Goal: Answer question/provide support: Share knowledge or assist other users

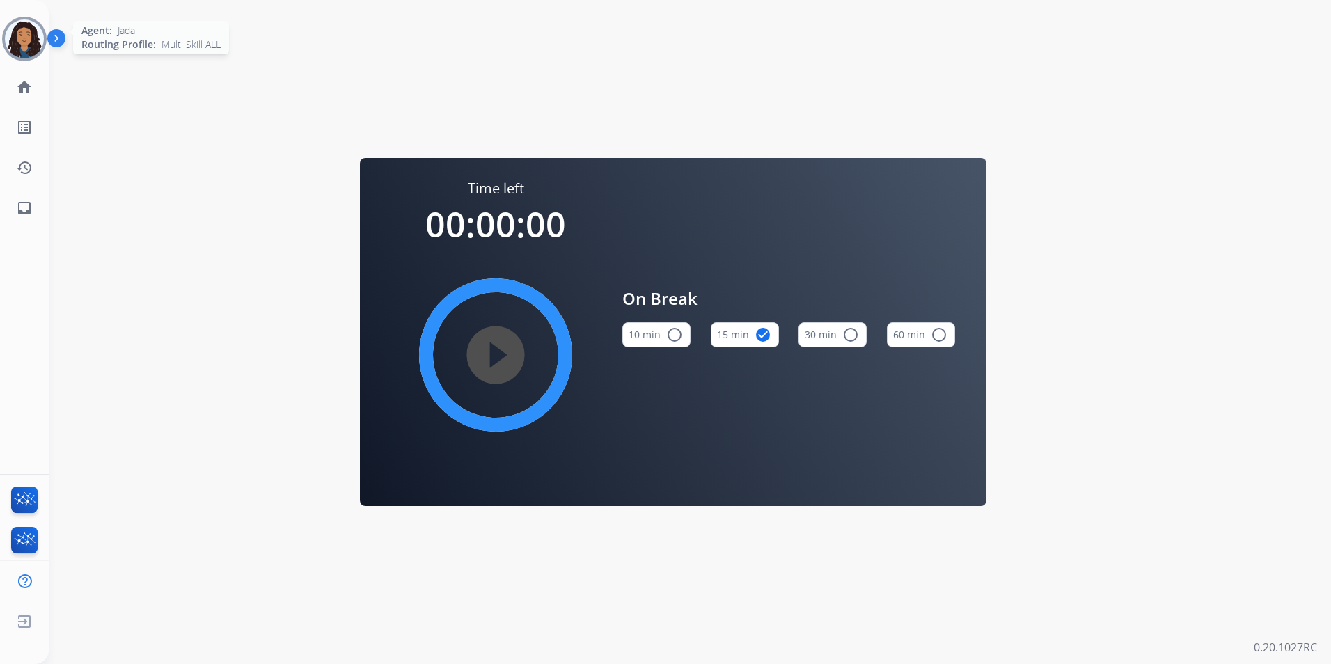
click at [31, 42] on img at bounding box center [24, 38] width 39 height 39
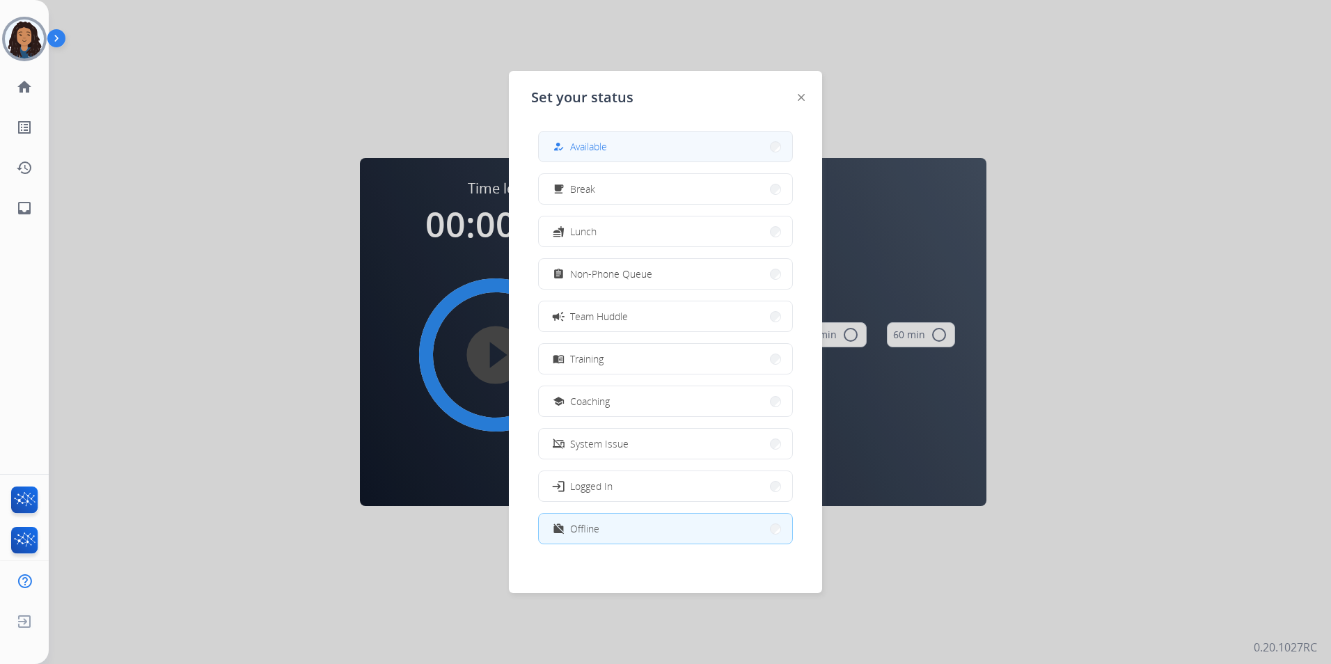
click at [689, 145] on button "how_to_reg Available" at bounding box center [665, 147] width 253 height 30
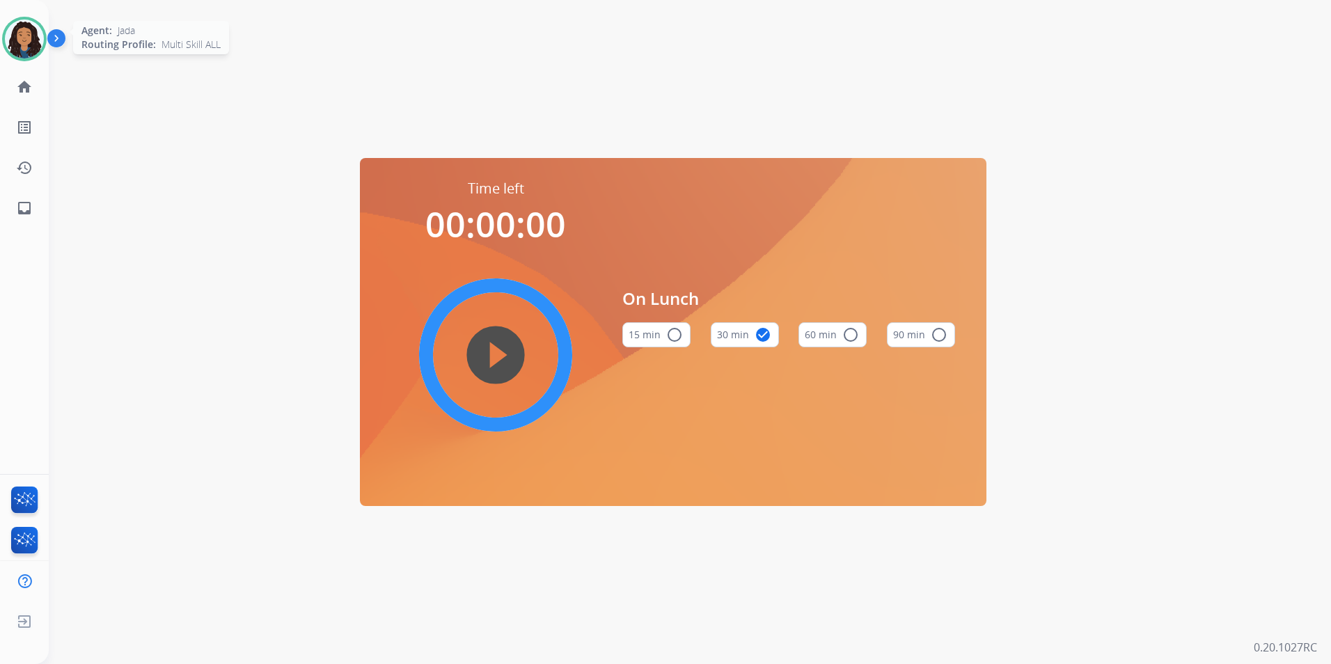
click at [18, 38] on img at bounding box center [24, 38] width 39 height 39
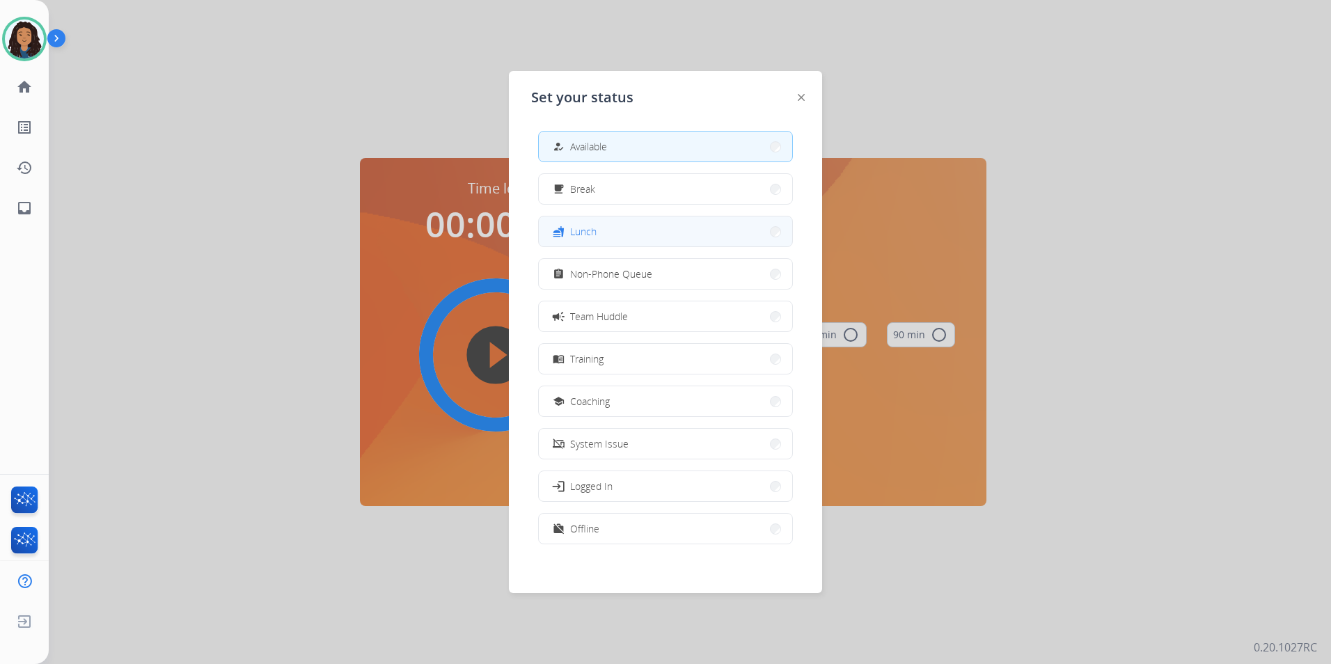
click at [647, 219] on button "fastfood Lunch" at bounding box center [665, 232] width 253 height 30
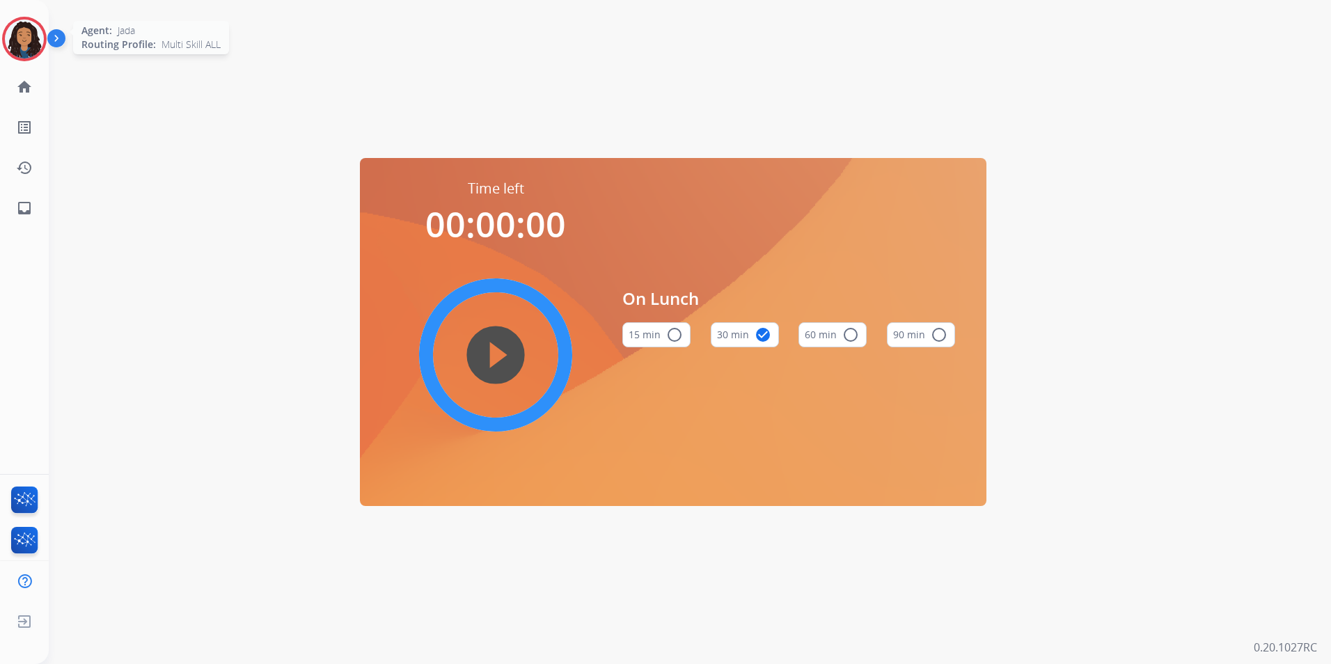
click at [15, 24] on img at bounding box center [24, 38] width 39 height 39
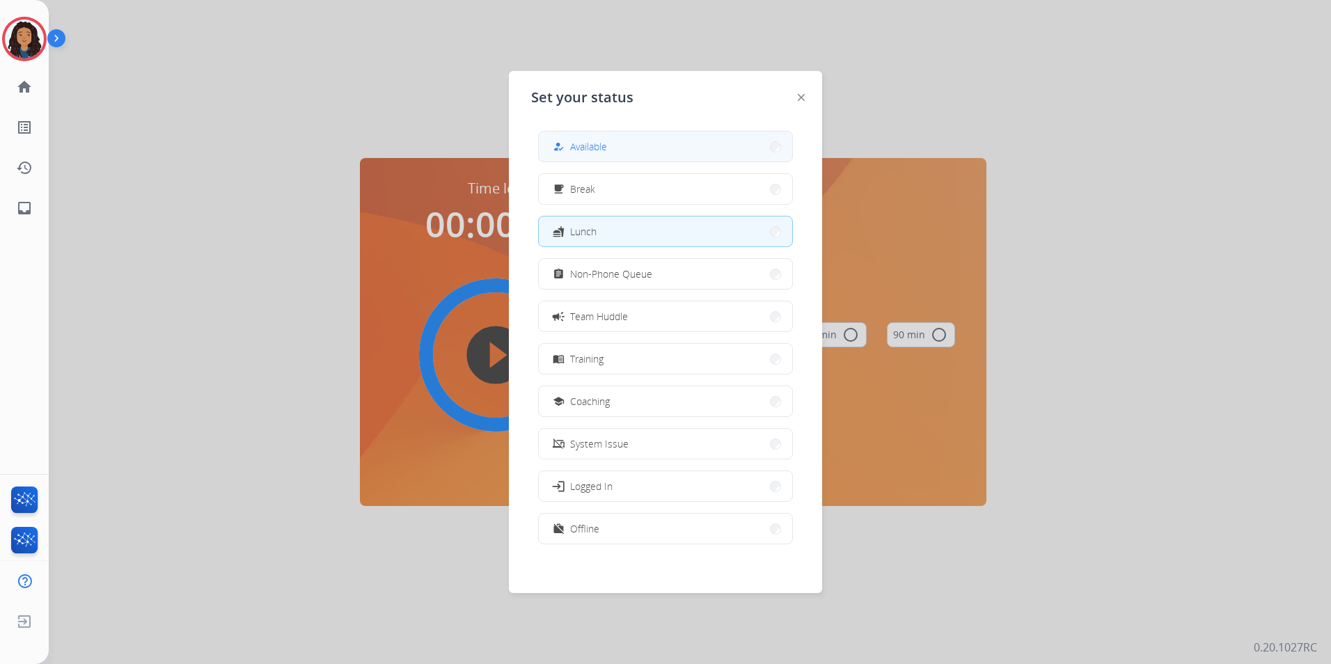
click at [658, 135] on button "how_to_reg Available" at bounding box center [665, 147] width 253 height 30
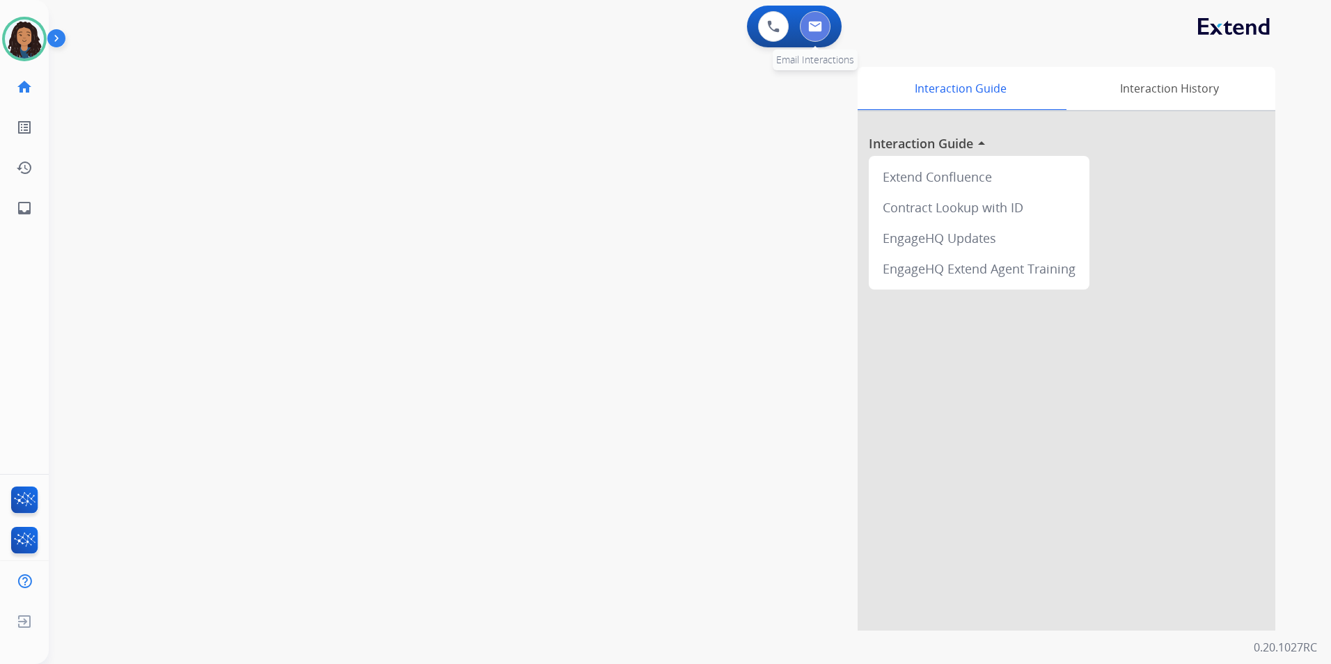
click at [822, 29] on button at bounding box center [815, 26] width 31 height 31
select select "**********"
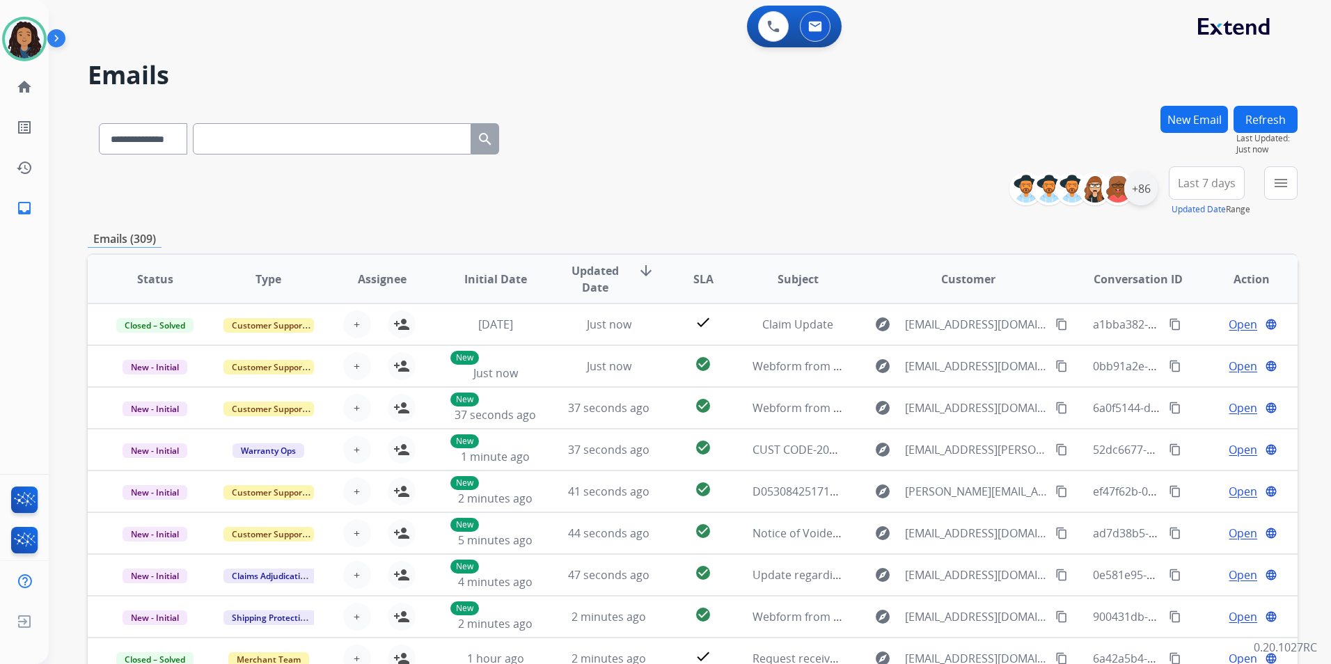
click at [1143, 203] on div "+86" at bounding box center [1141, 188] width 33 height 33
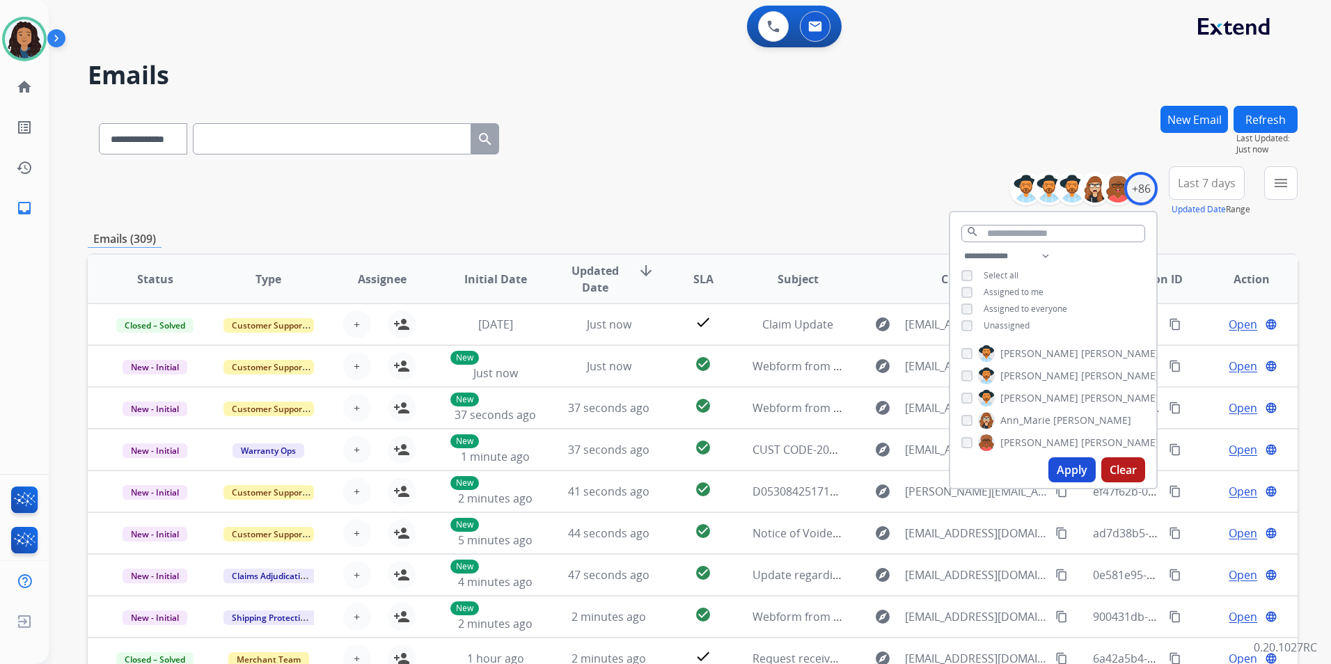
click at [1006, 327] on span "Unassigned" at bounding box center [1007, 326] width 46 height 12
drag, startPoint x: 1060, startPoint y: 471, endPoint x: 1056, endPoint y: 462, distance: 9.3
click at [1059, 471] on button "Apply" at bounding box center [1072, 470] width 47 height 25
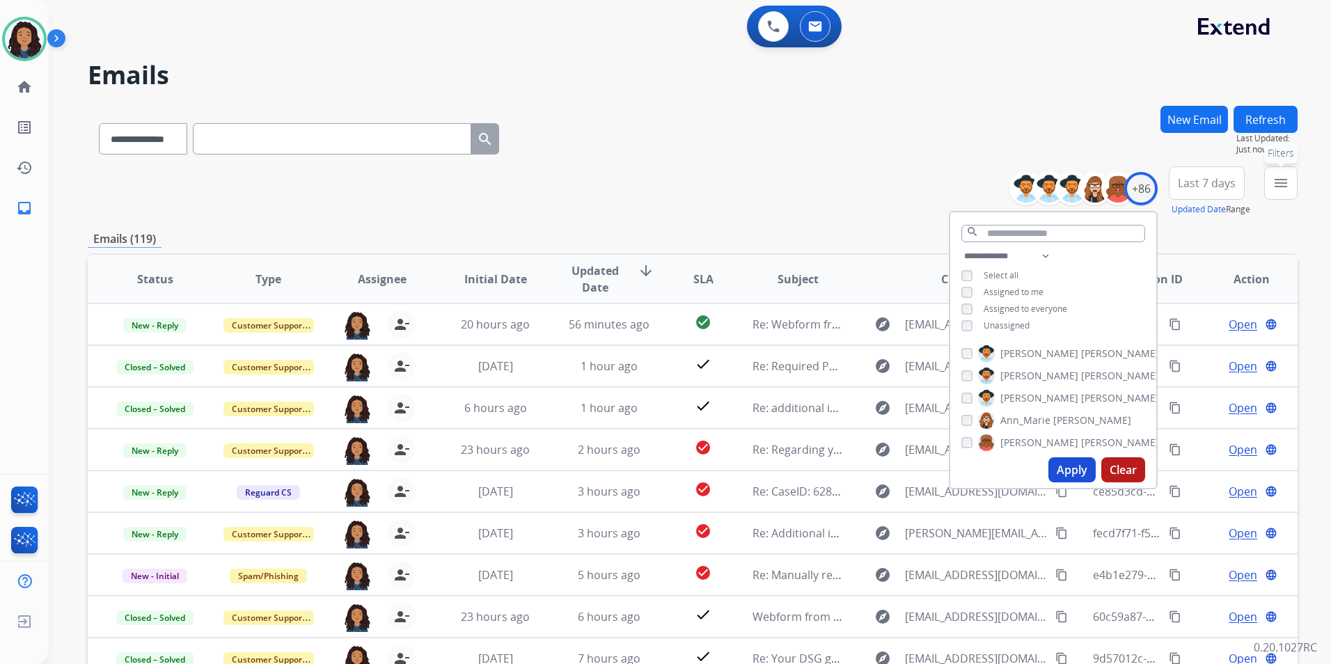
drag, startPoint x: 1280, startPoint y: 182, endPoint x: 1272, endPoint y: 200, distance: 19.7
click at [1285, 182] on mat-icon "menu" at bounding box center [1281, 183] width 17 height 17
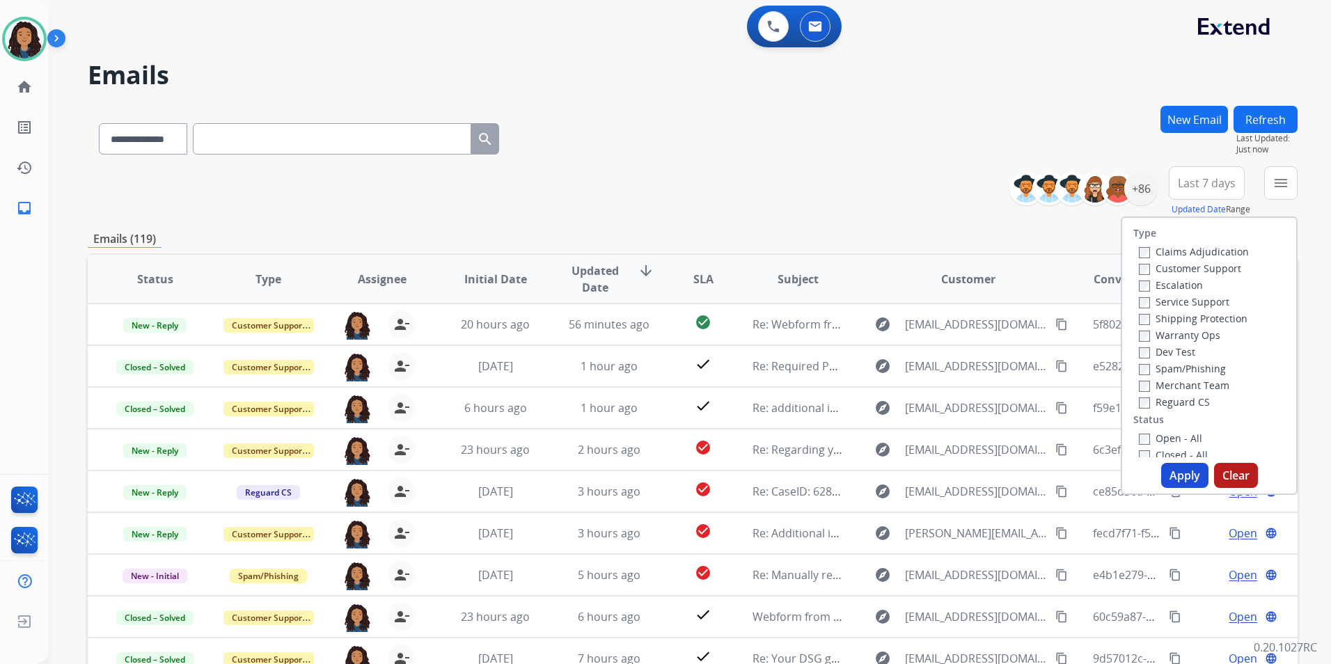
click at [1191, 268] on label "Customer Support" at bounding box center [1190, 268] width 102 height 13
click at [1235, 318] on label "Shipping Protection" at bounding box center [1193, 318] width 109 height 13
drag, startPoint x: 1235, startPoint y: 318, endPoint x: 1185, endPoint y: 325, distance: 50.6
click at [1185, 325] on label "Shipping Protection" at bounding box center [1193, 318] width 109 height 13
click at [1151, 398] on label "Reguard CS" at bounding box center [1174, 402] width 71 height 13
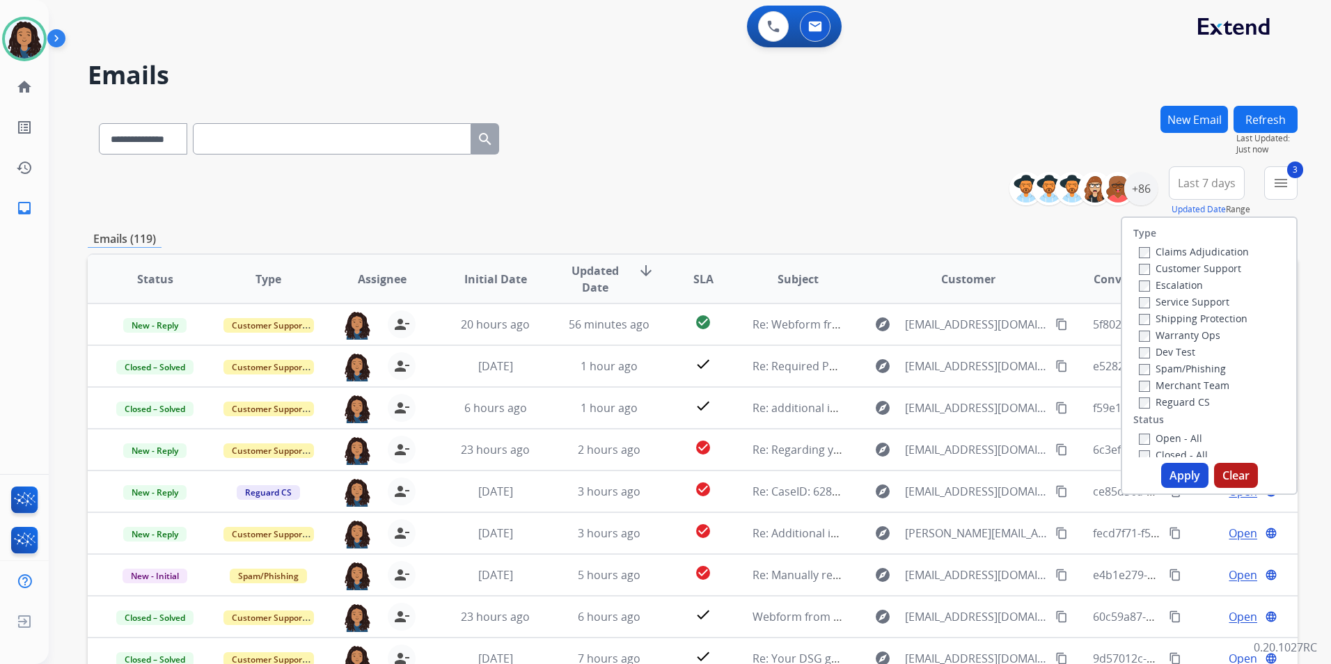
click at [1170, 439] on label "Open - All" at bounding box center [1170, 438] width 63 height 13
click at [1171, 478] on button "Apply" at bounding box center [1185, 475] width 47 height 25
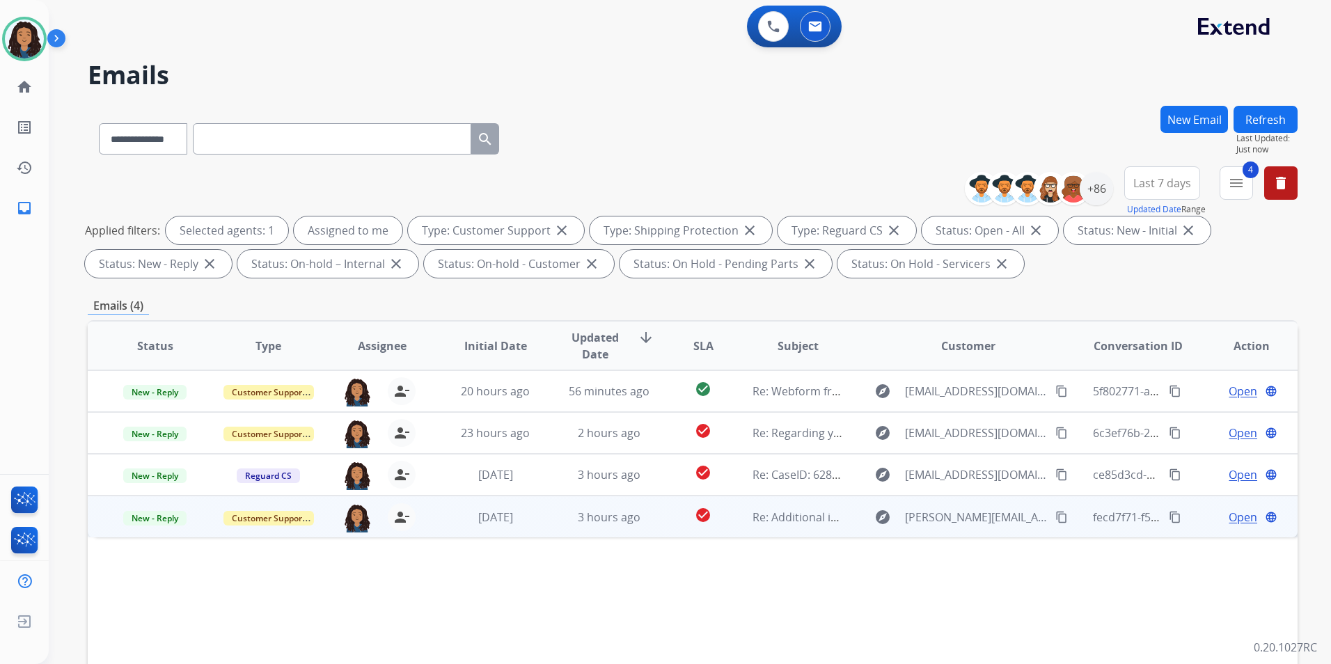
click at [1234, 519] on span "Open" at bounding box center [1243, 517] width 29 height 17
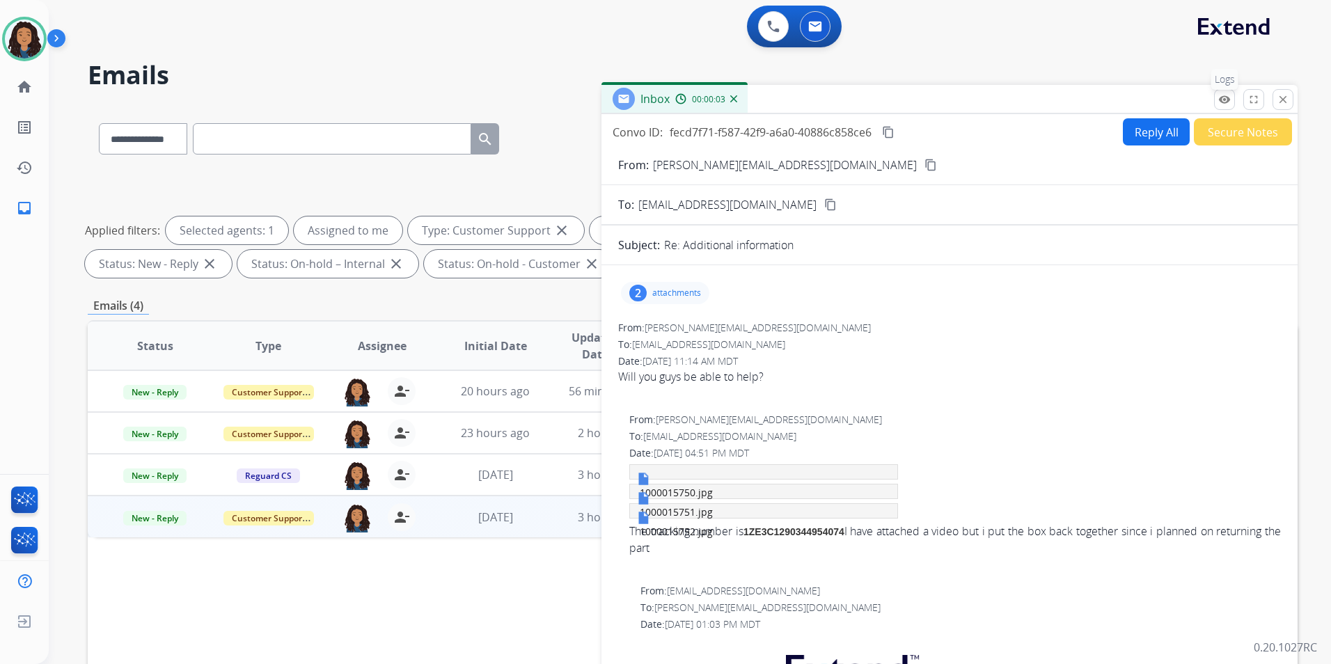
click at [1221, 102] on mat-icon "remove_red_eye" at bounding box center [1225, 99] width 13 height 13
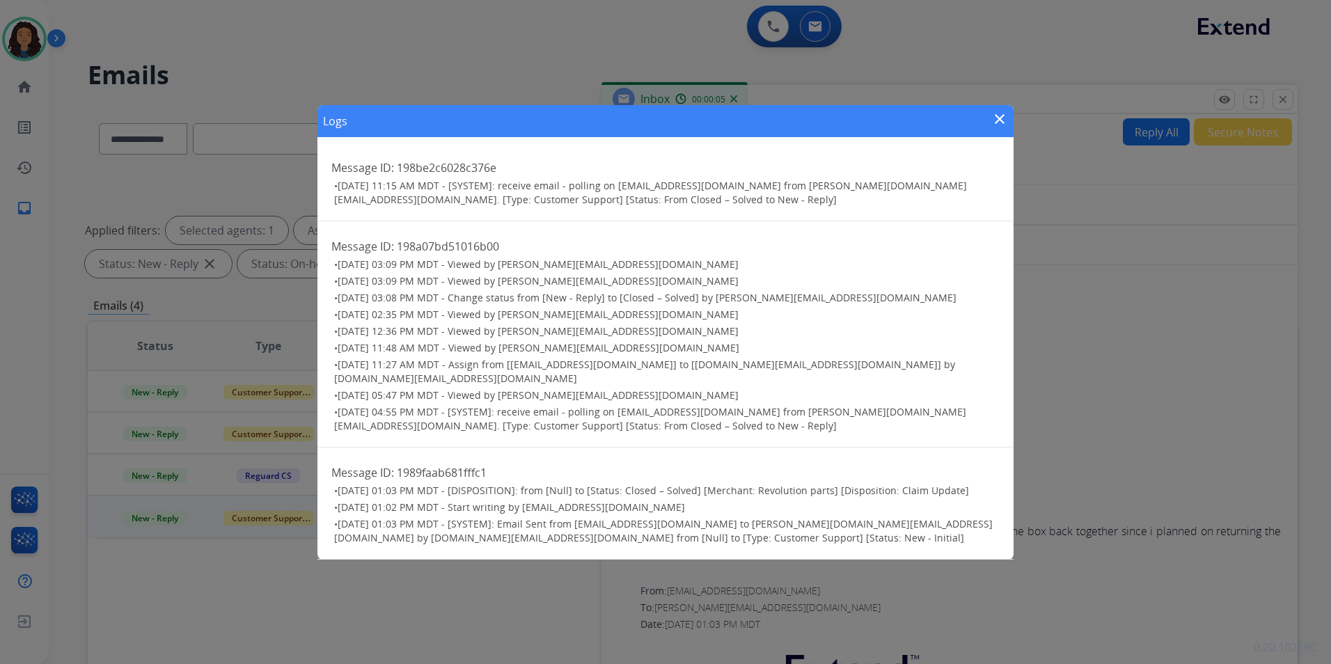
click at [1001, 123] on mat-icon "close" at bounding box center [1000, 119] width 17 height 17
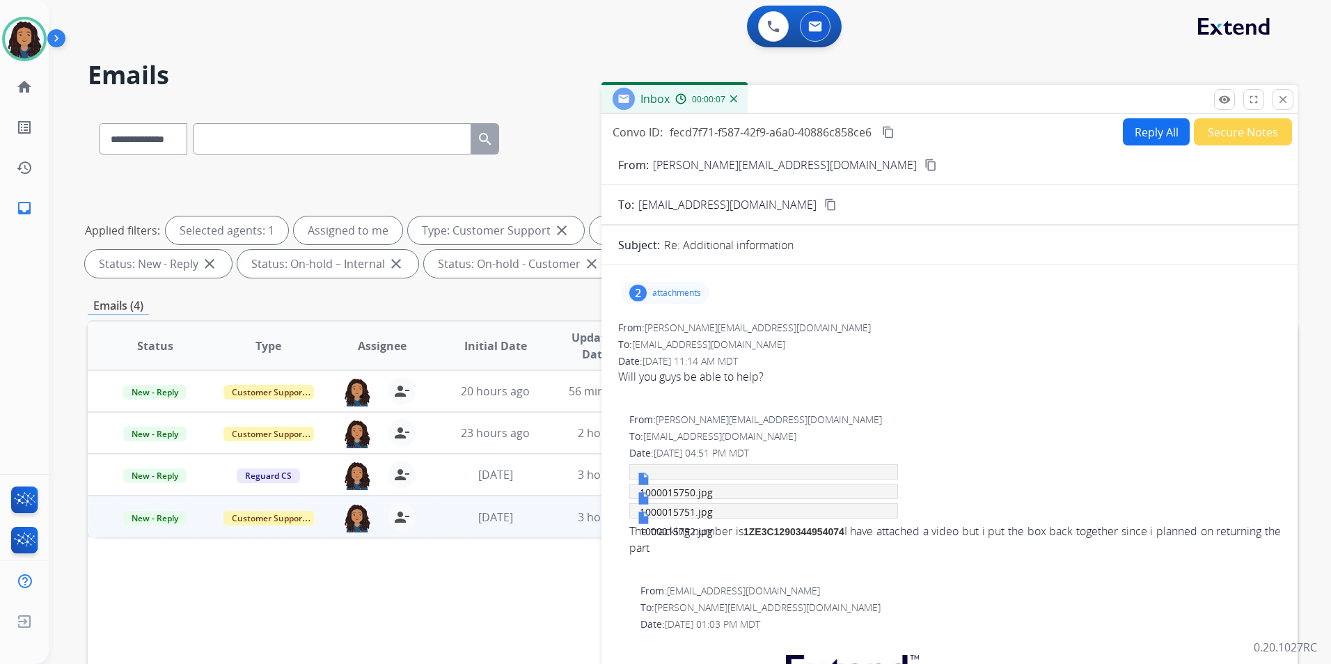
click at [923, 164] on button "content_copy" at bounding box center [931, 165] width 17 height 17
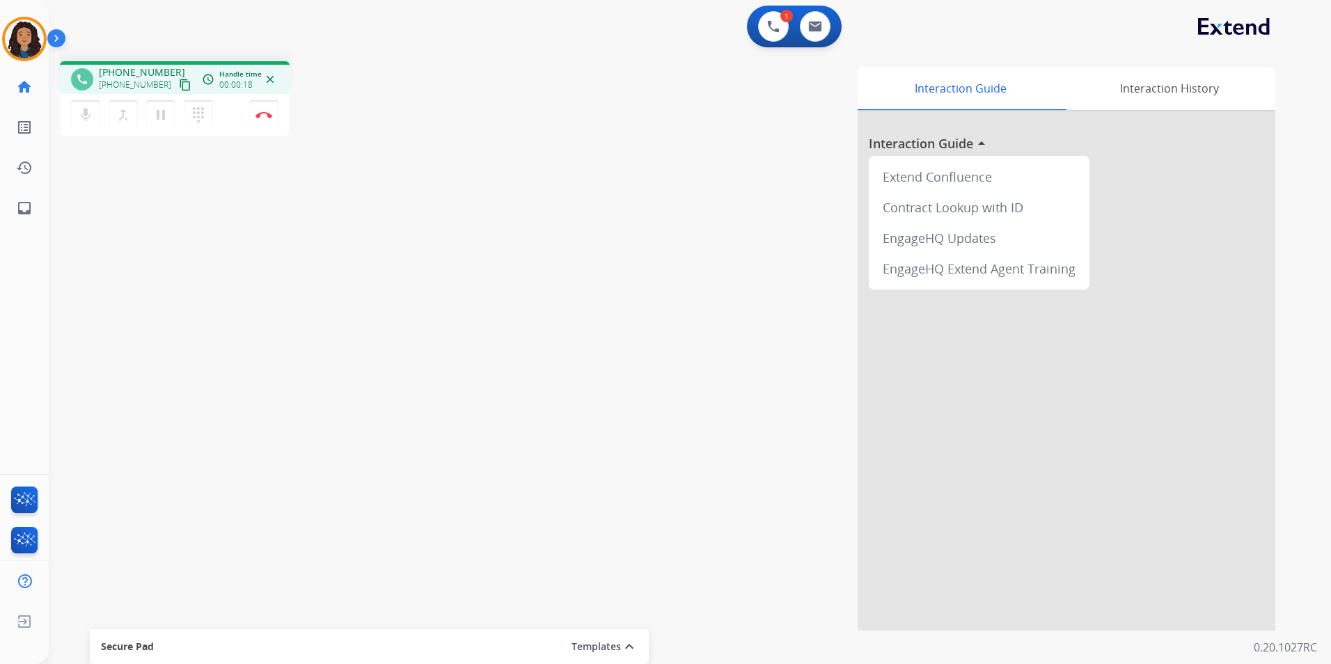
click at [179, 83] on mat-icon "content_copy" at bounding box center [185, 85] width 13 height 13
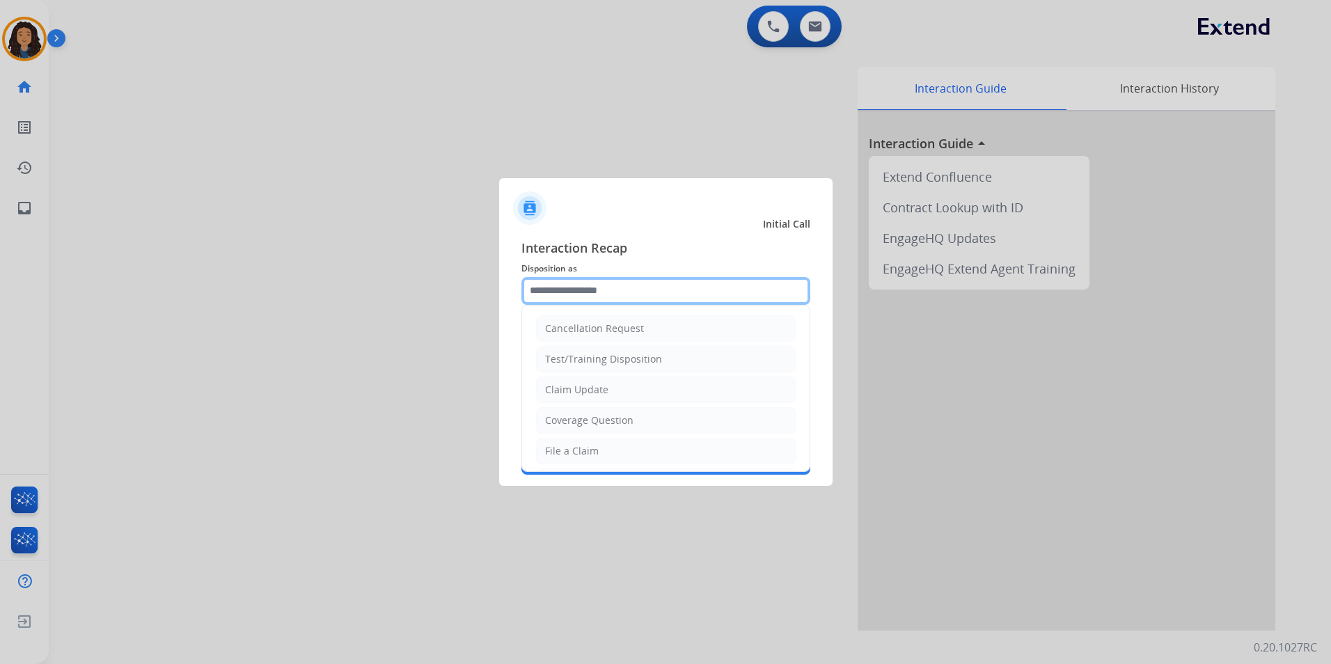
click at [600, 294] on input "text" at bounding box center [666, 291] width 289 height 28
drag, startPoint x: 615, startPoint y: 394, endPoint x: 600, endPoint y: 345, distance: 50.9
click at [613, 391] on li "Claim Update" at bounding box center [666, 390] width 260 height 26
type input "**********"
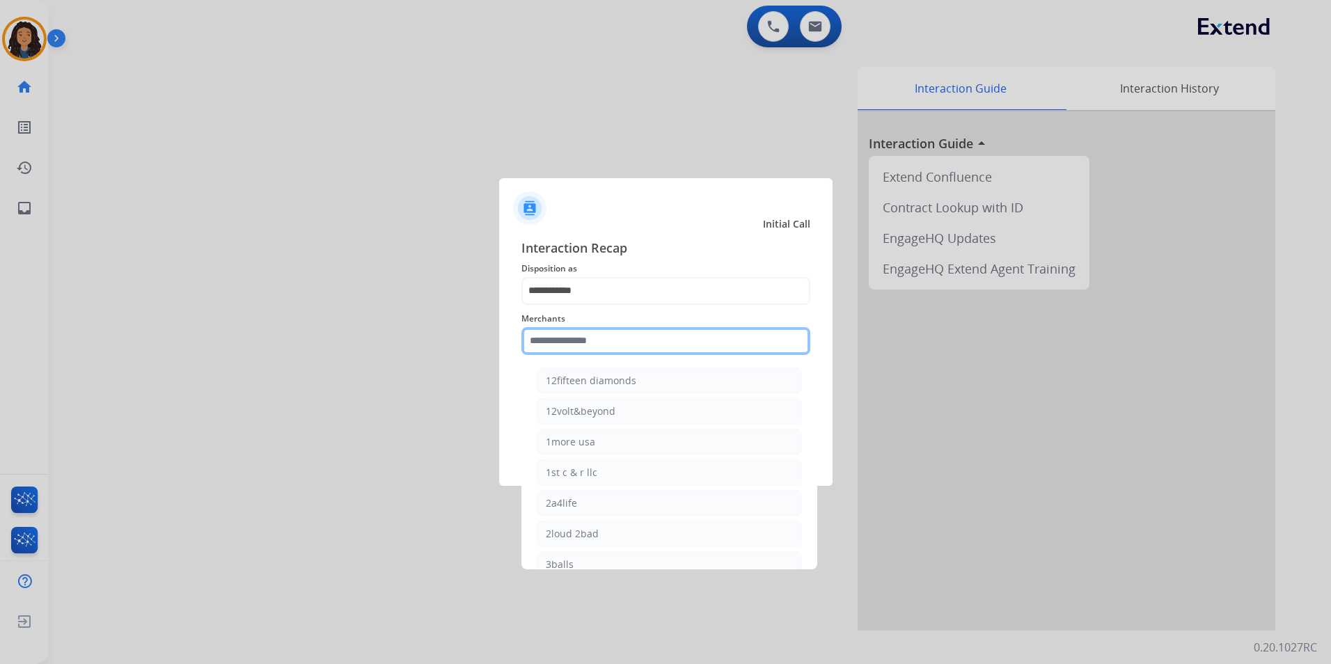
click at [598, 341] on input "text" at bounding box center [666, 341] width 289 height 28
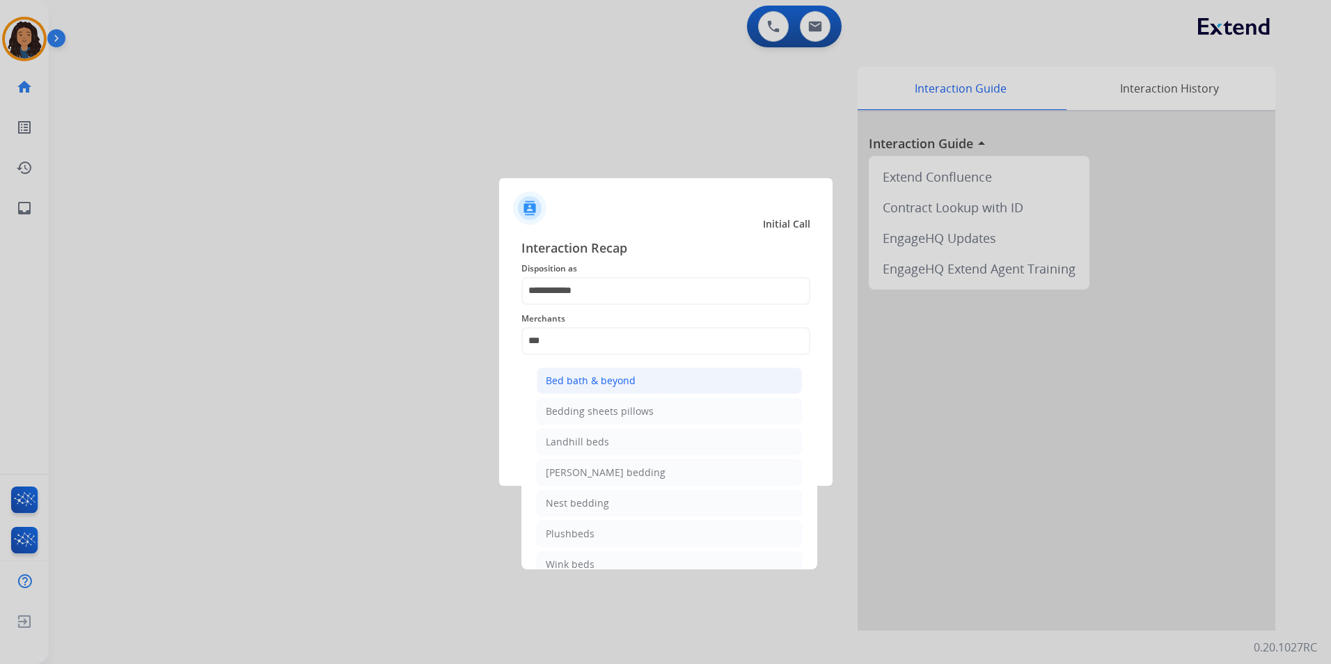
click at [620, 374] on div "Bed bath & beyond" at bounding box center [591, 381] width 90 height 14
type input "**********"
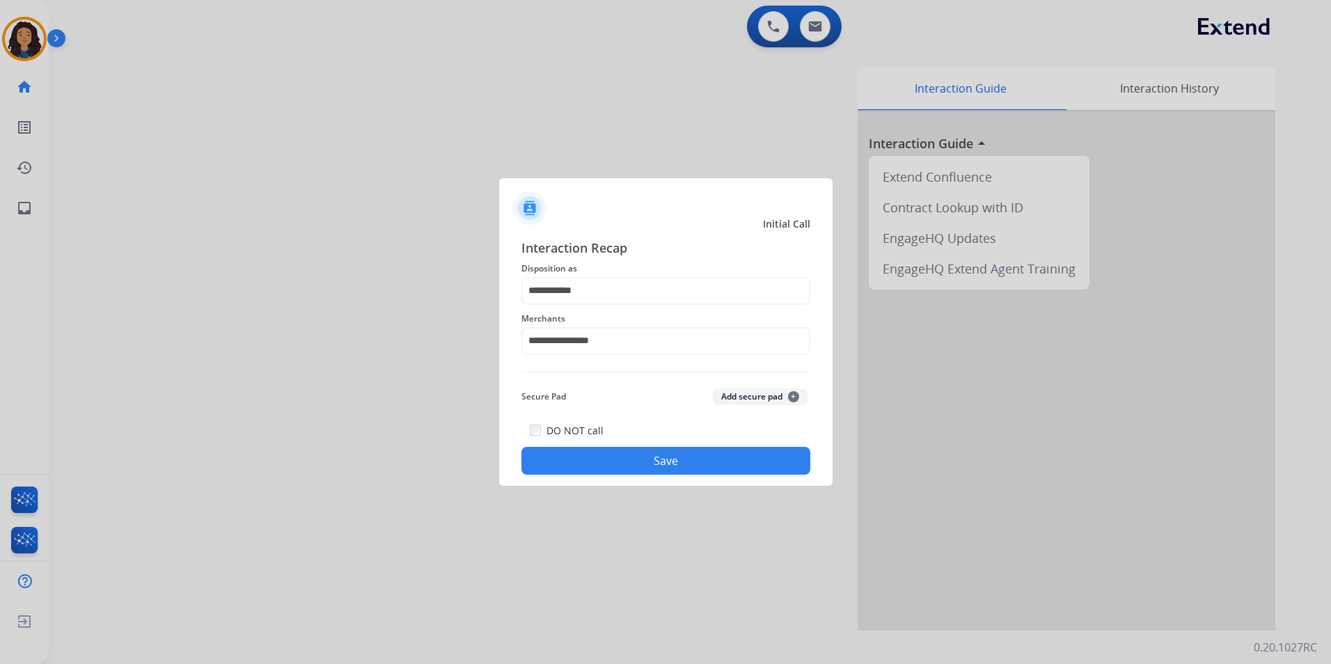
click at [555, 461] on button "Save" at bounding box center [666, 461] width 289 height 28
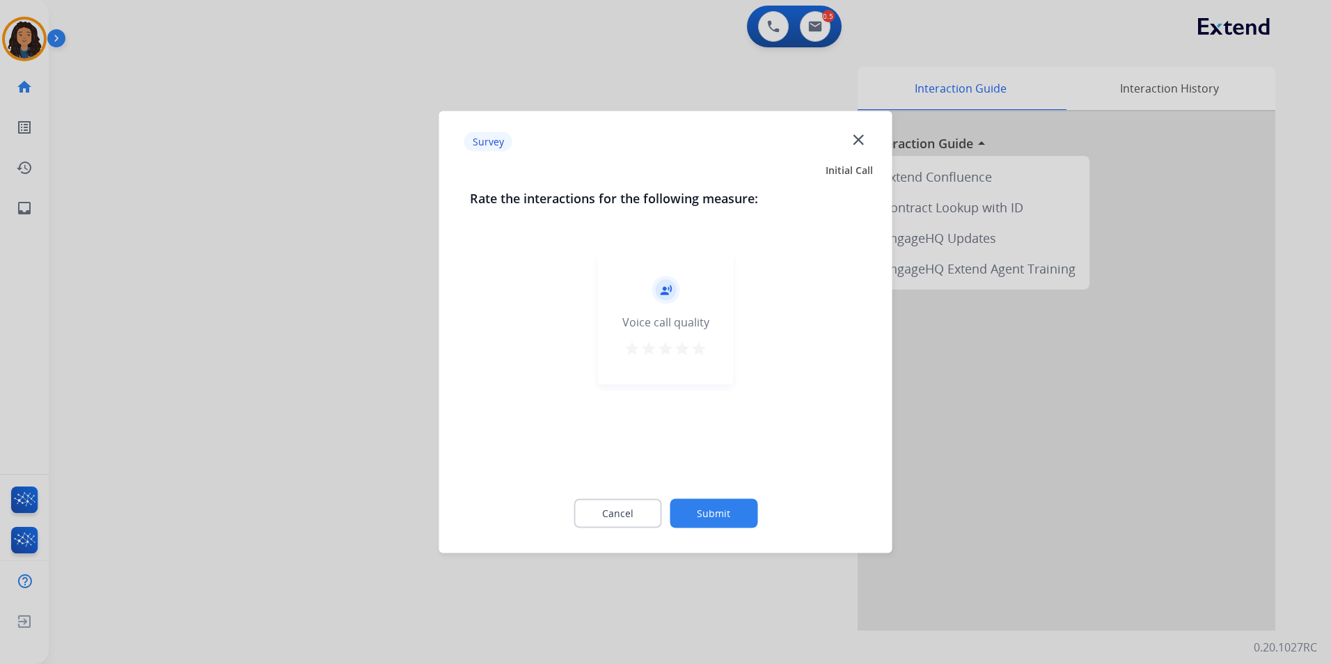
click at [355, 352] on div at bounding box center [665, 332] width 1331 height 664
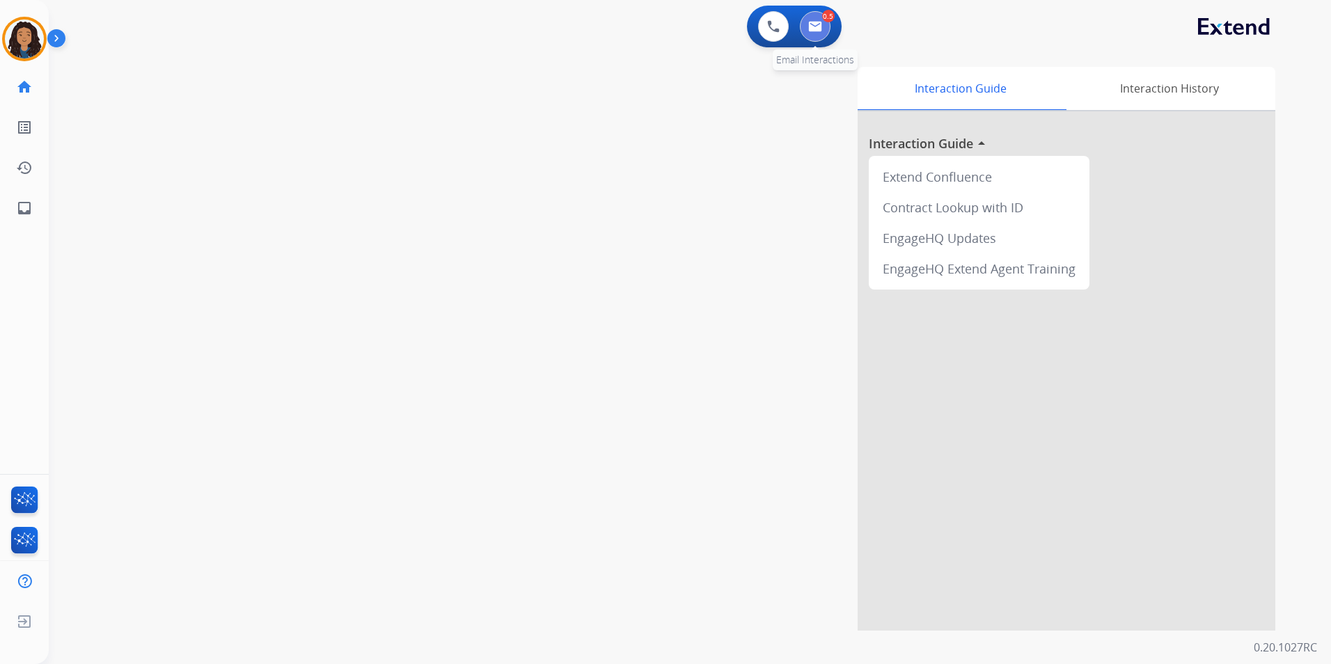
click at [815, 32] on button at bounding box center [815, 26] width 31 height 31
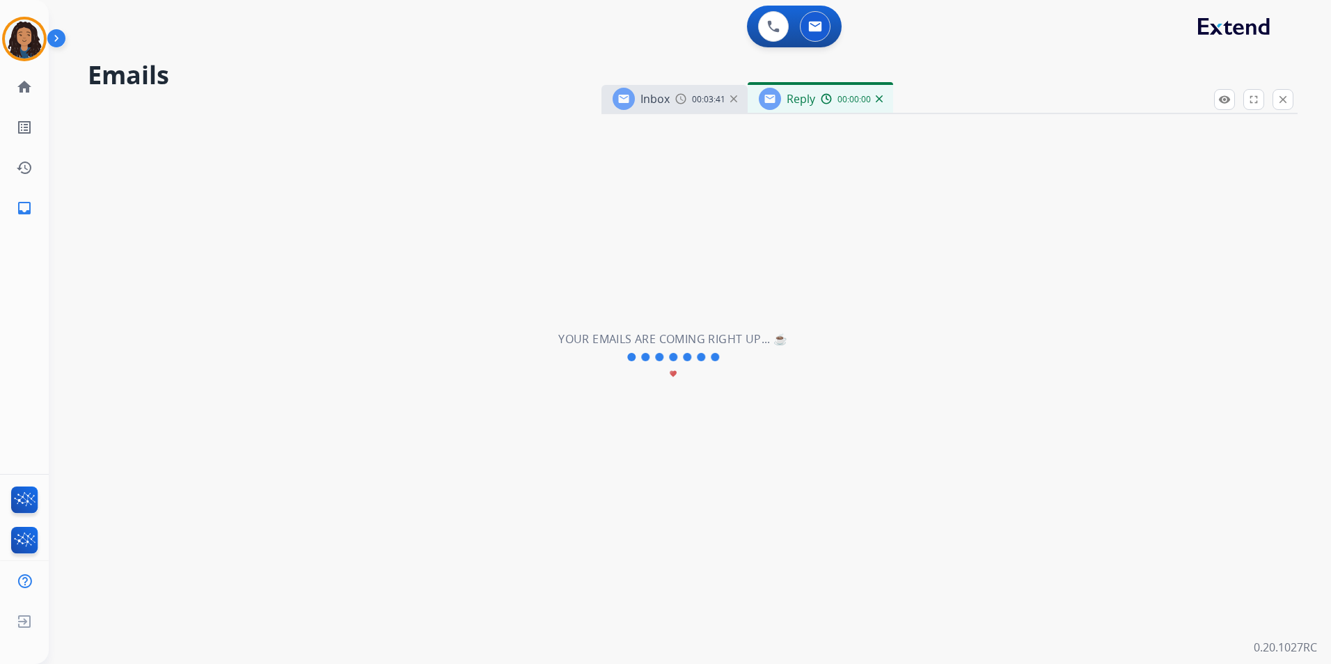
select select "**********"
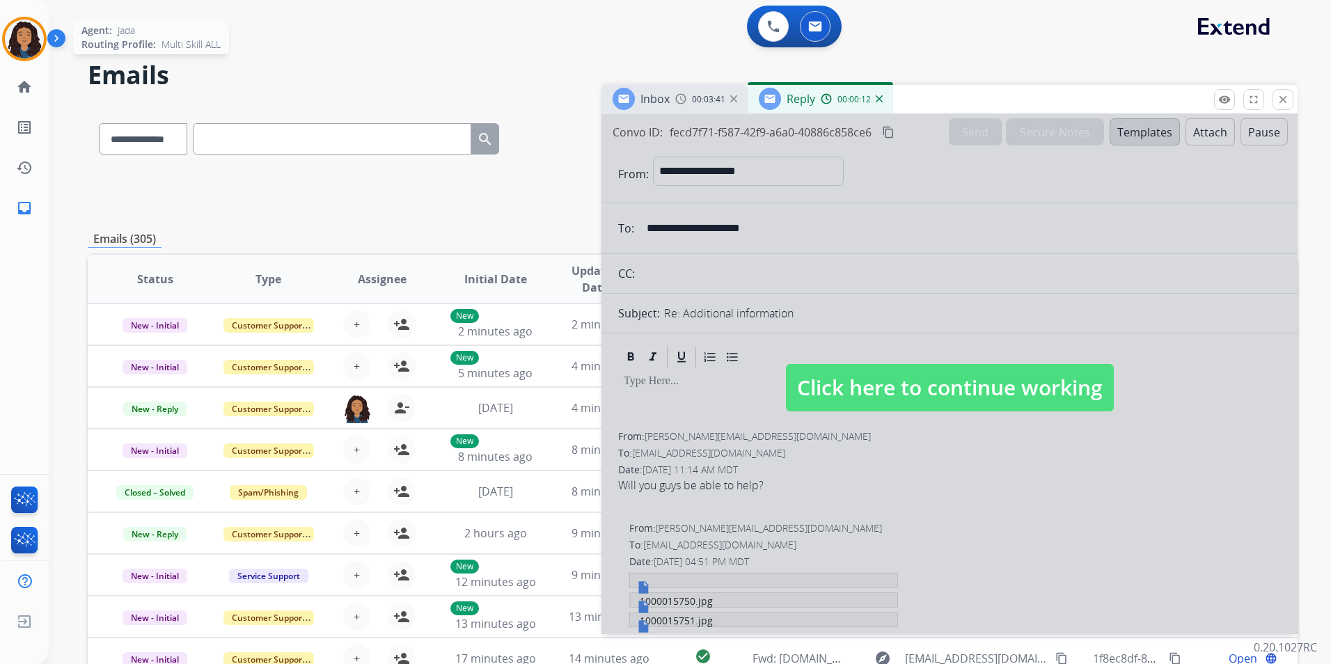
click at [26, 38] on img at bounding box center [24, 38] width 39 height 39
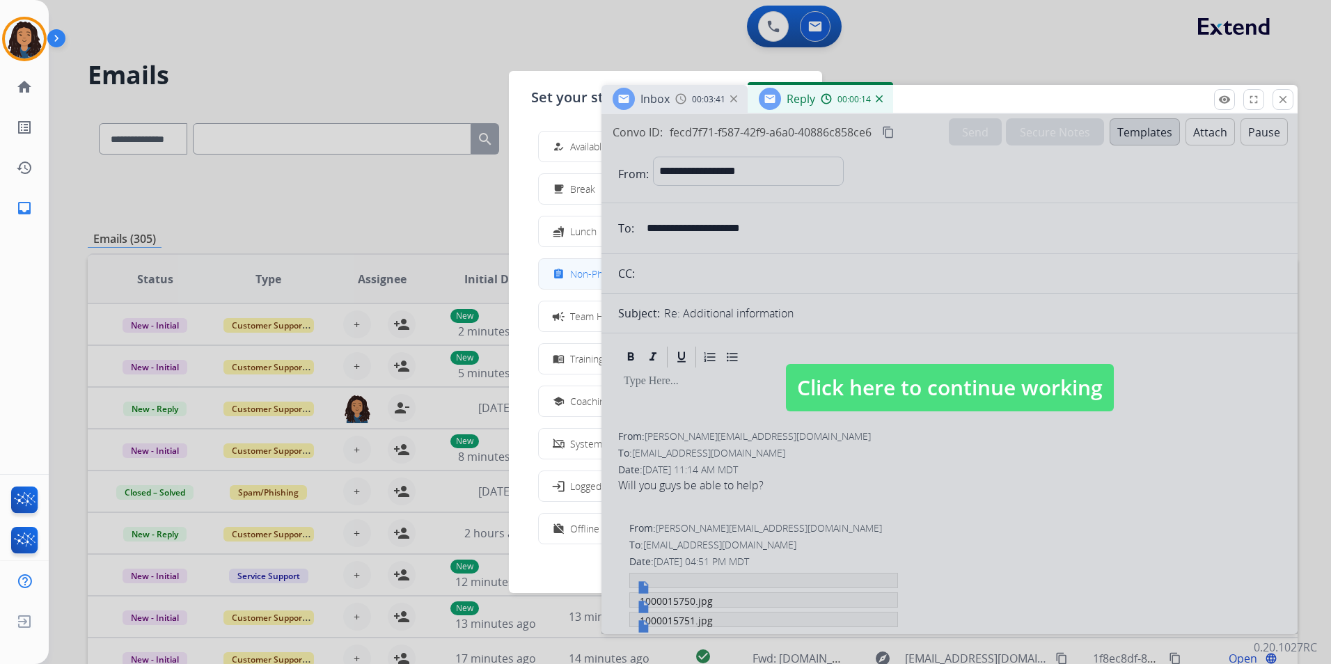
click at [570, 276] on div "assignment" at bounding box center [560, 274] width 20 height 17
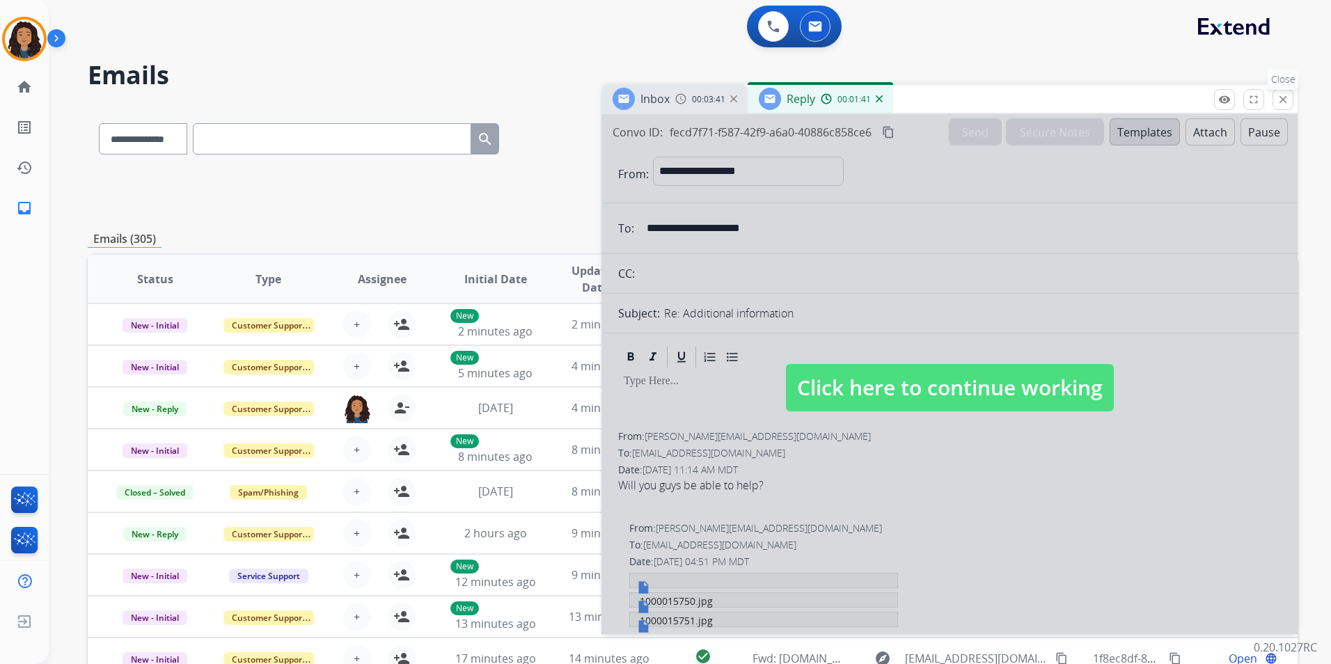
click at [1280, 93] on mat-icon "close" at bounding box center [1283, 99] width 13 height 13
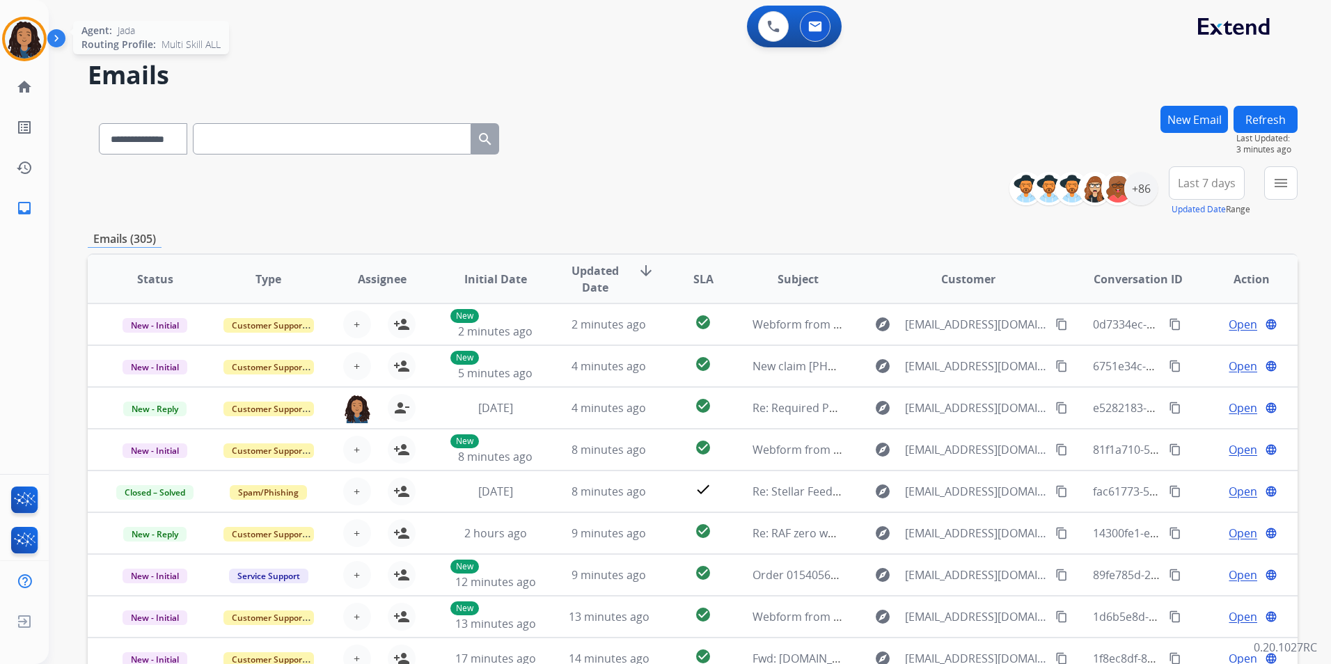
click at [31, 31] on img at bounding box center [24, 38] width 39 height 39
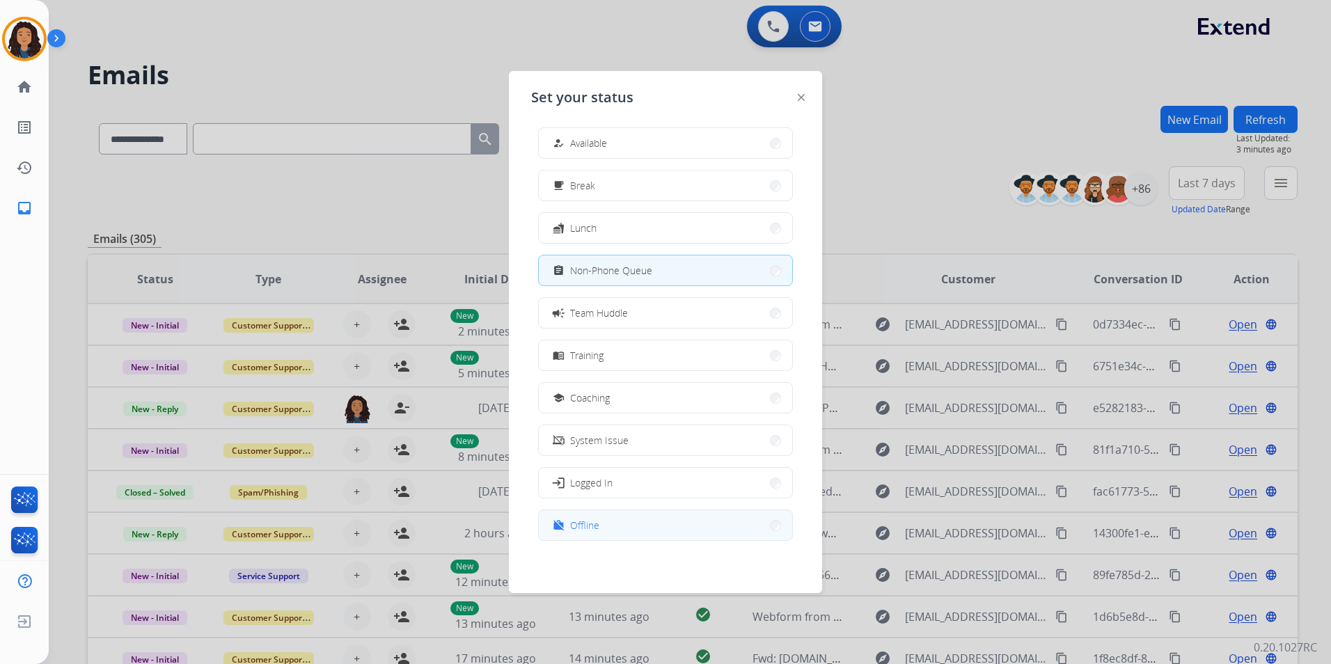
scroll to position [4, 0]
click at [611, 531] on button "work_off Offline" at bounding box center [665, 525] width 253 height 30
